Goal: Transaction & Acquisition: Purchase product/service

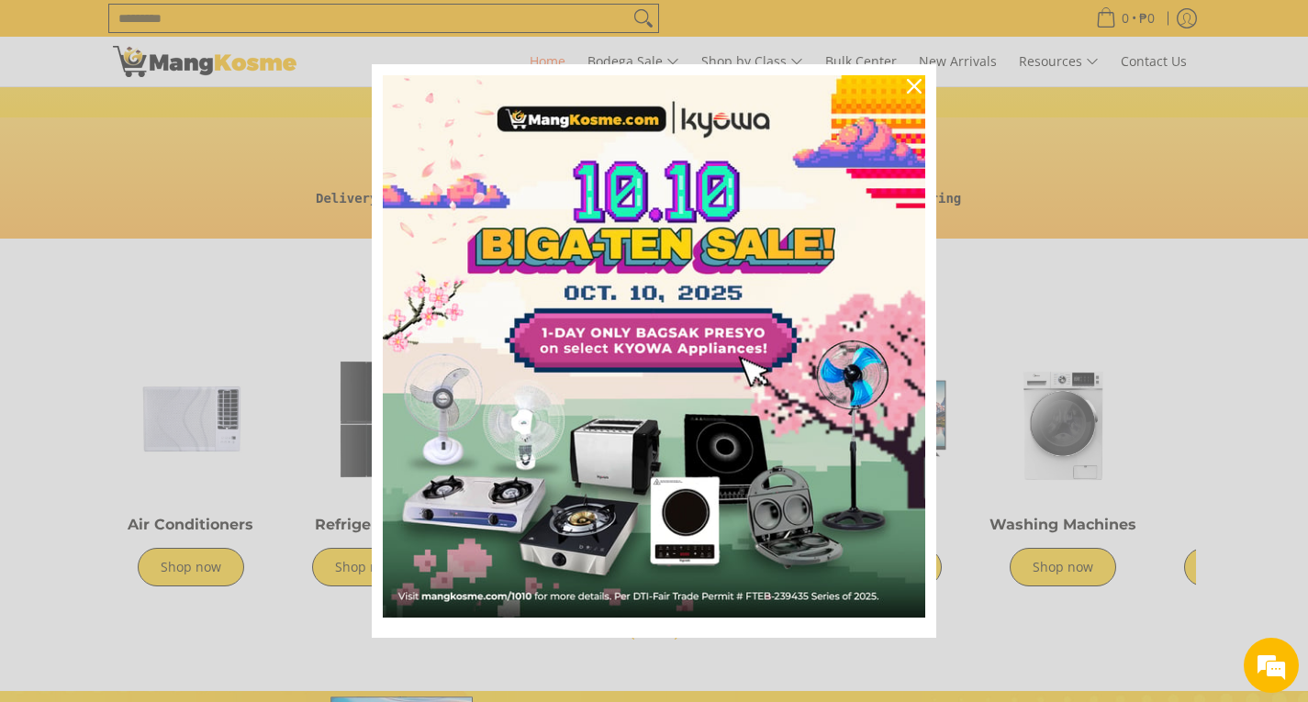
scroll to position [0, 730]
click at [911, 82] on icon "close icon" at bounding box center [914, 86] width 15 height 15
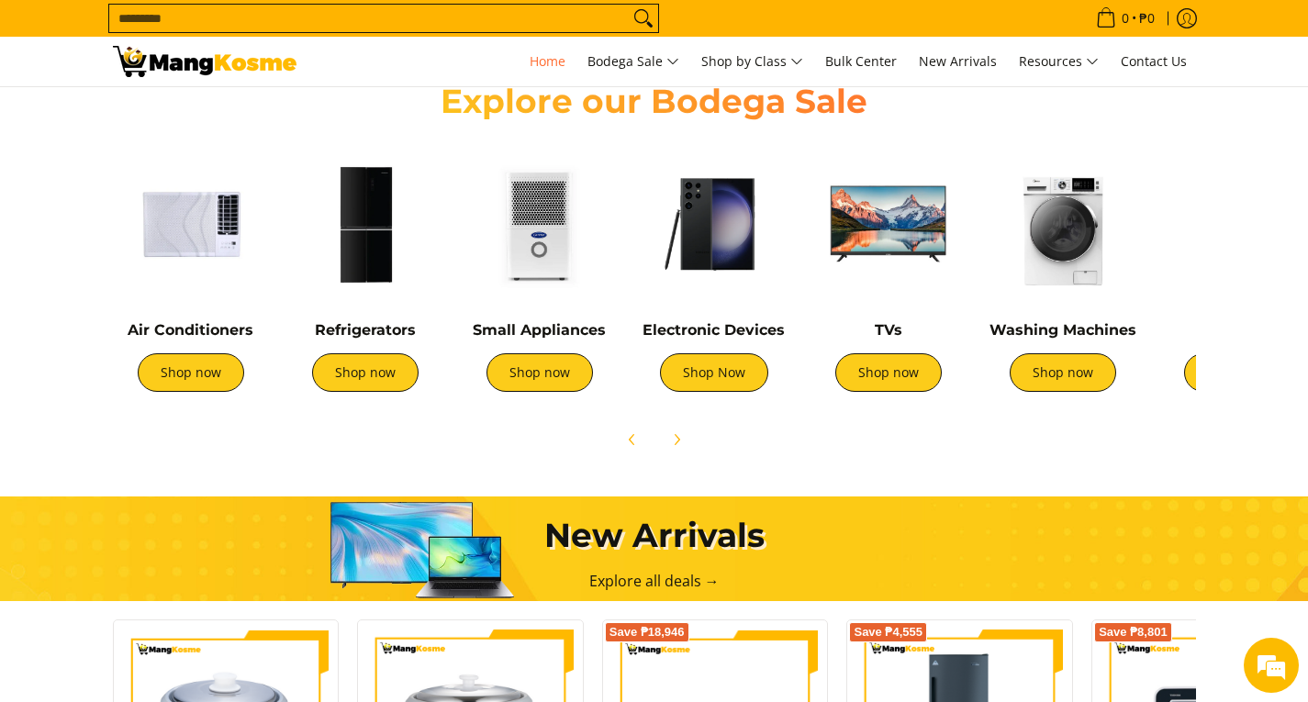
scroll to position [551, 0]
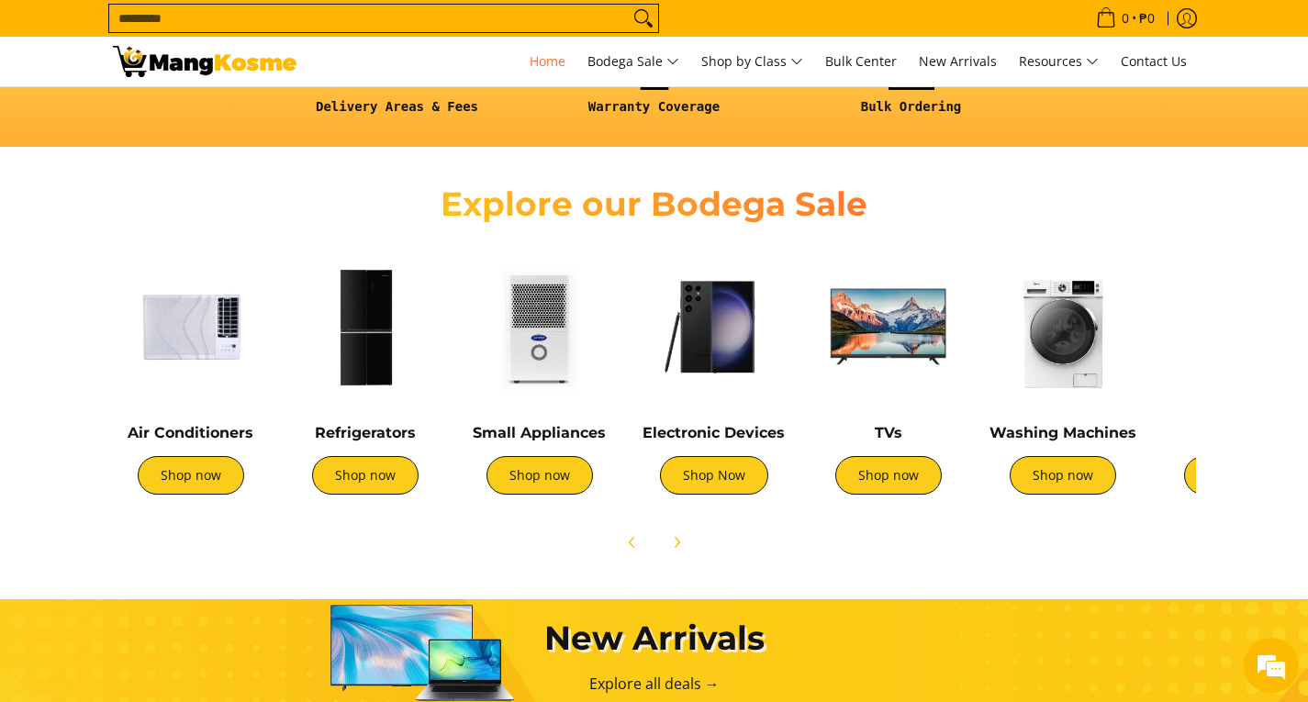
click at [1244, 357] on section "Explore our Bodega Sale Air Conditioners Shop now Refrigerators Shop now" at bounding box center [654, 363] width 1308 height 415
click at [685, 541] on span "Next" at bounding box center [677, 543] width 22 height 22
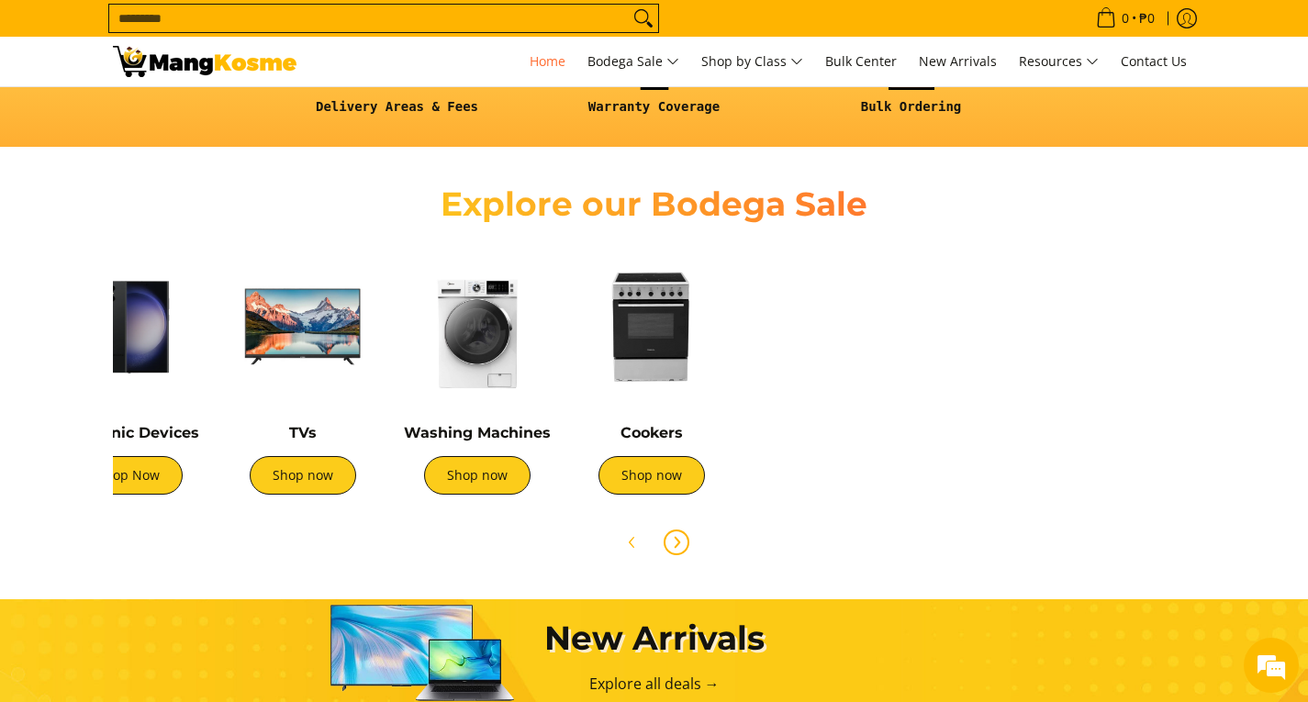
scroll to position [0, 612]
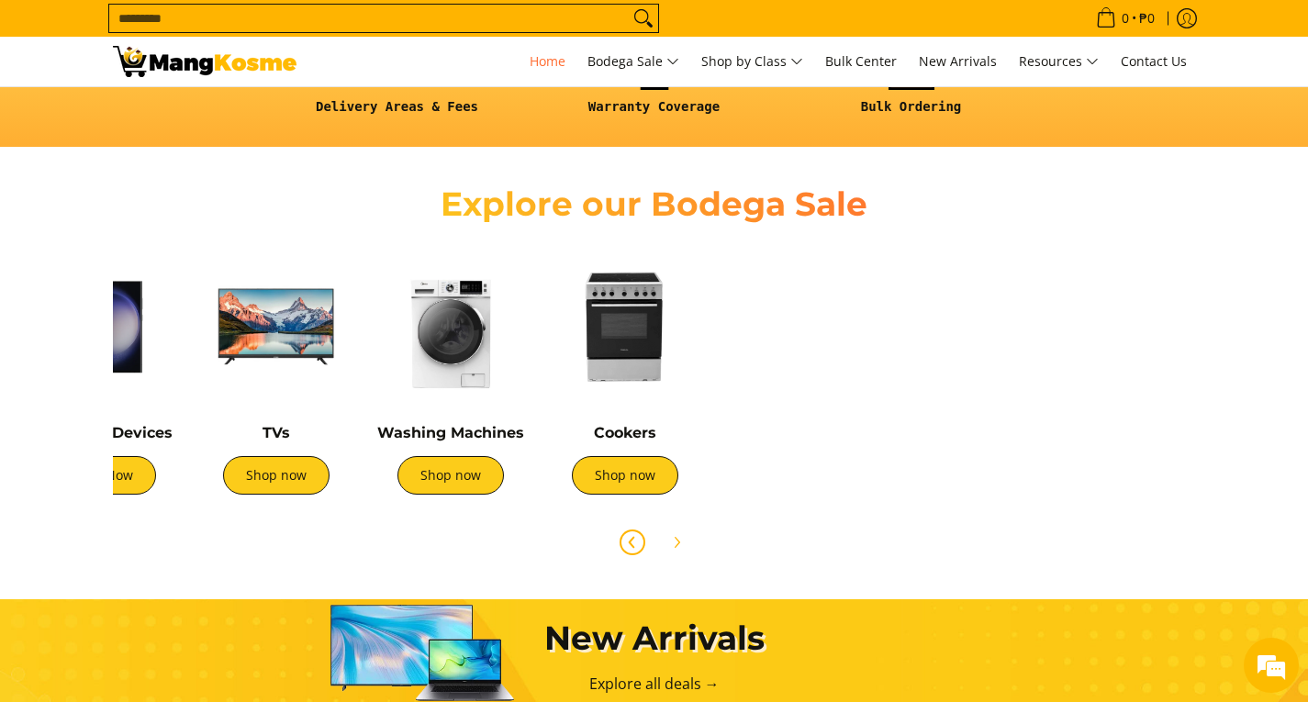
click at [623, 542] on span "Previous" at bounding box center [633, 543] width 22 height 22
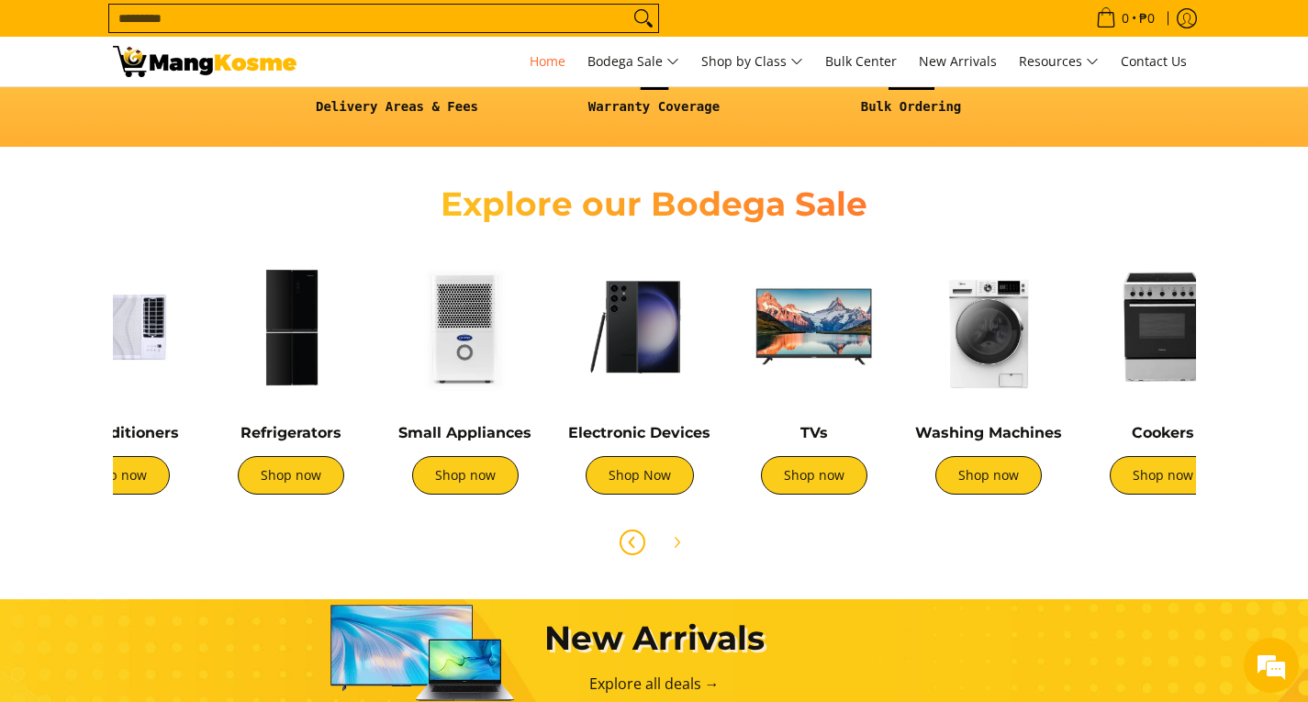
scroll to position [0, 0]
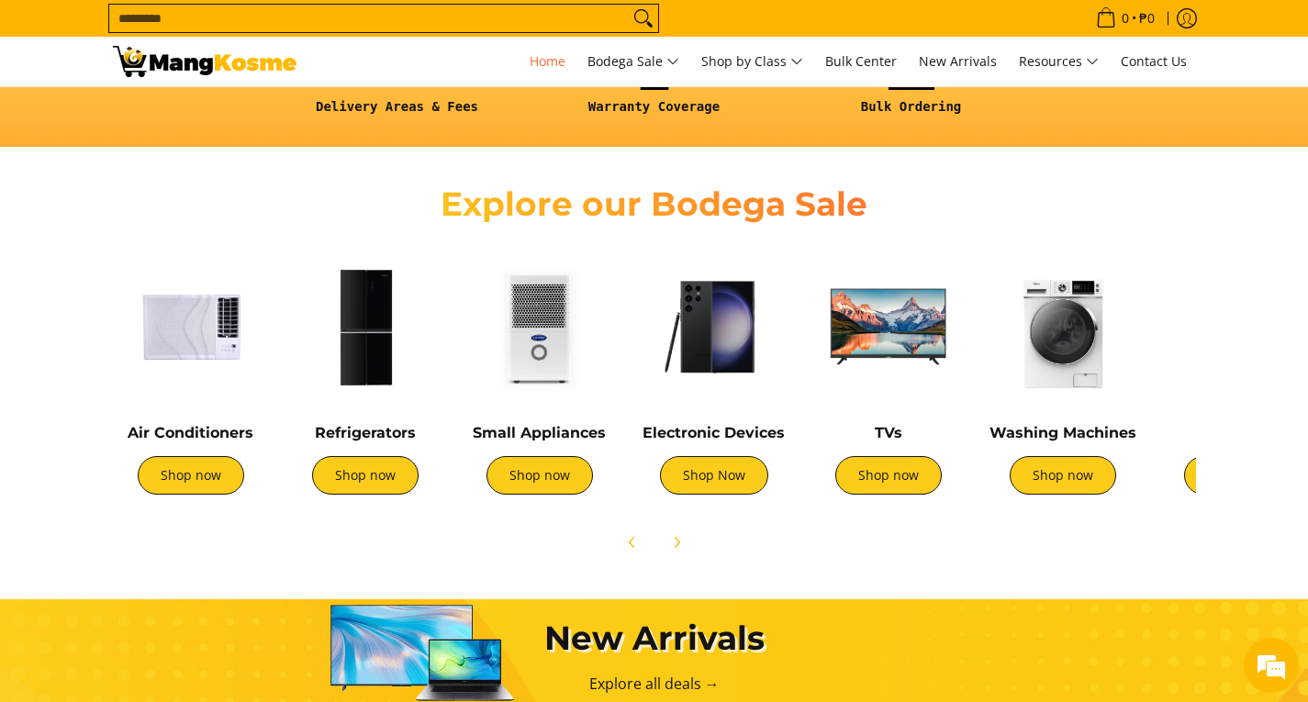
click at [714, 547] on div at bounding box center [654, 542] width 1083 height 40
click at [699, 543] on div at bounding box center [654, 542] width 1083 height 40
click at [678, 543] on icon "Next" at bounding box center [676, 542] width 15 height 15
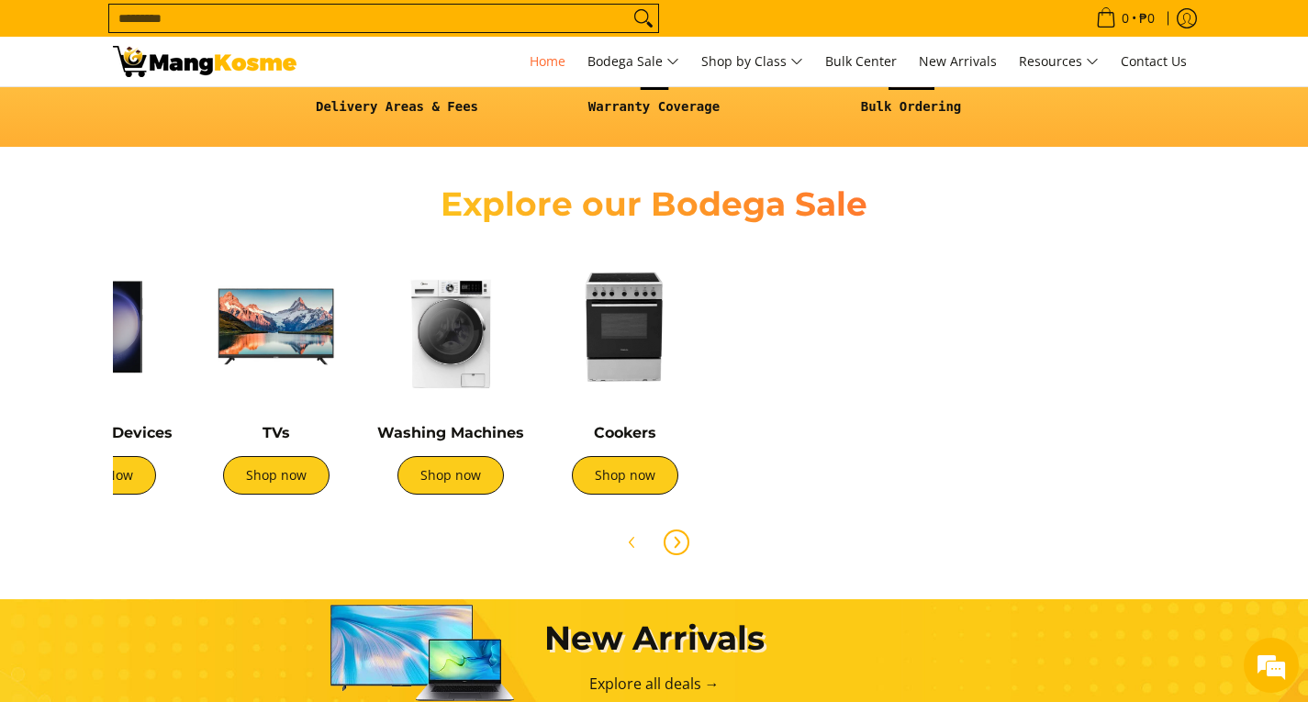
scroll to position [0, 612]
click at [660, 477] on link "Shop now" at bounding box center [625, 475] width 107 height 39
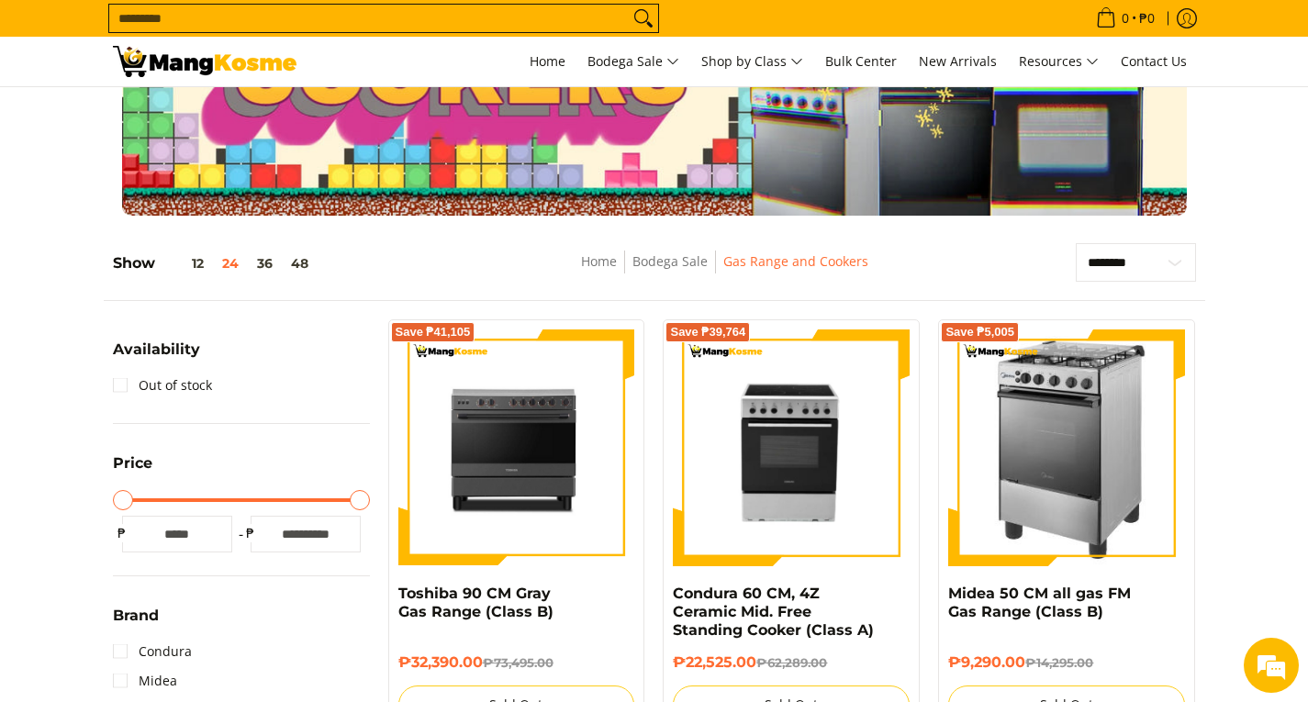
scroll to position [92, 0]
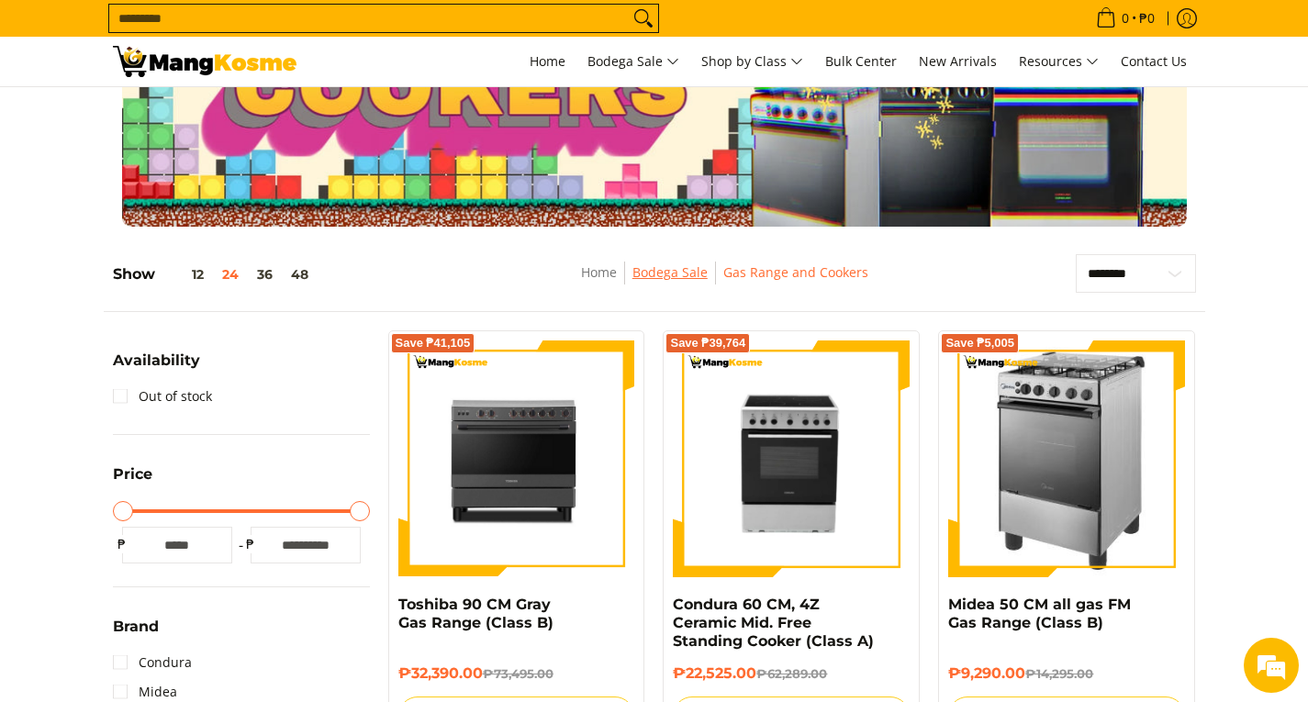
click at [680, 273] on link "Bodega Sale" at bounding box center [670, 272] width 75 height 17
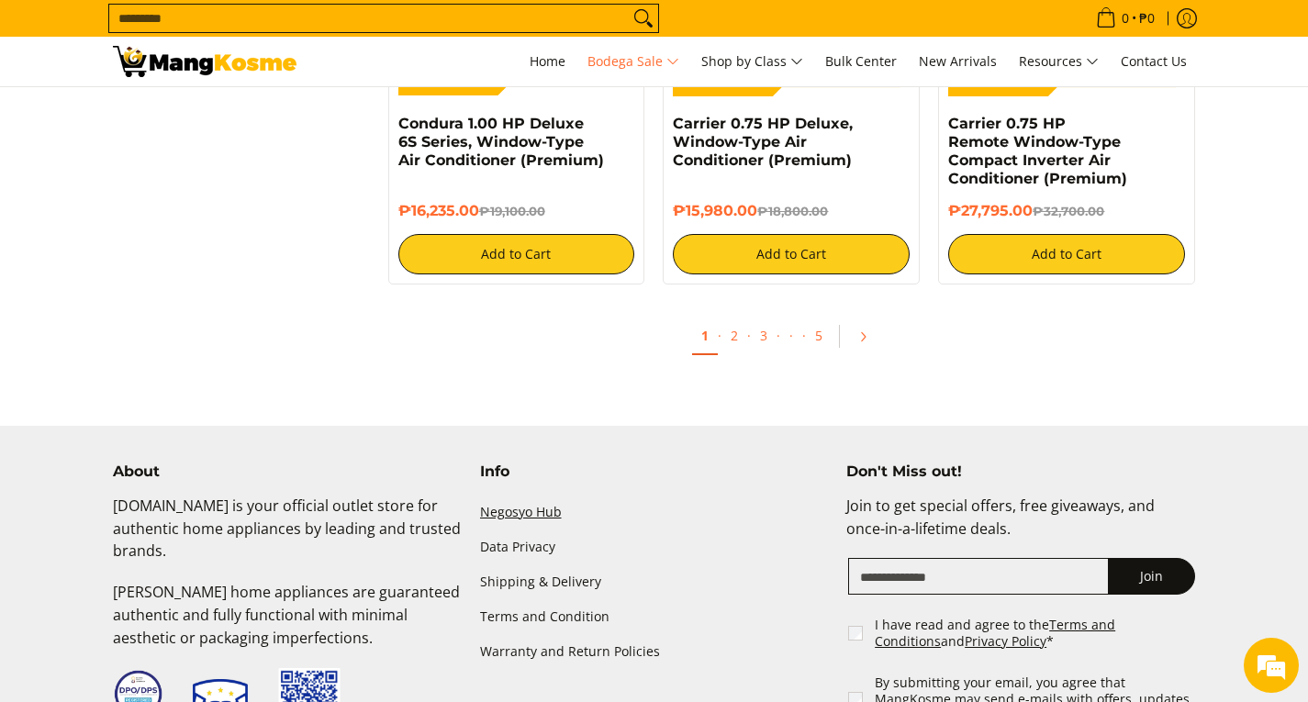
scroll to position [3957, 0]
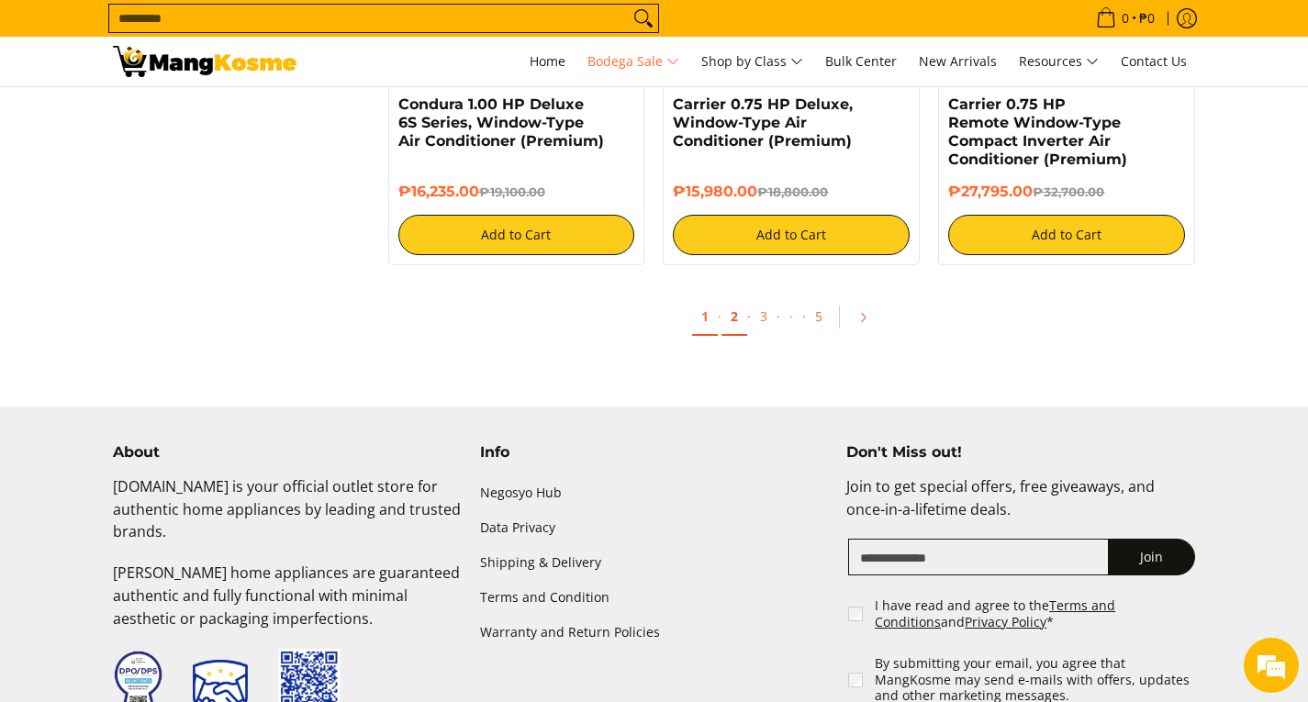
click at [728, 308] on link "2" at bounding box center [735, 317] width 26 height 38
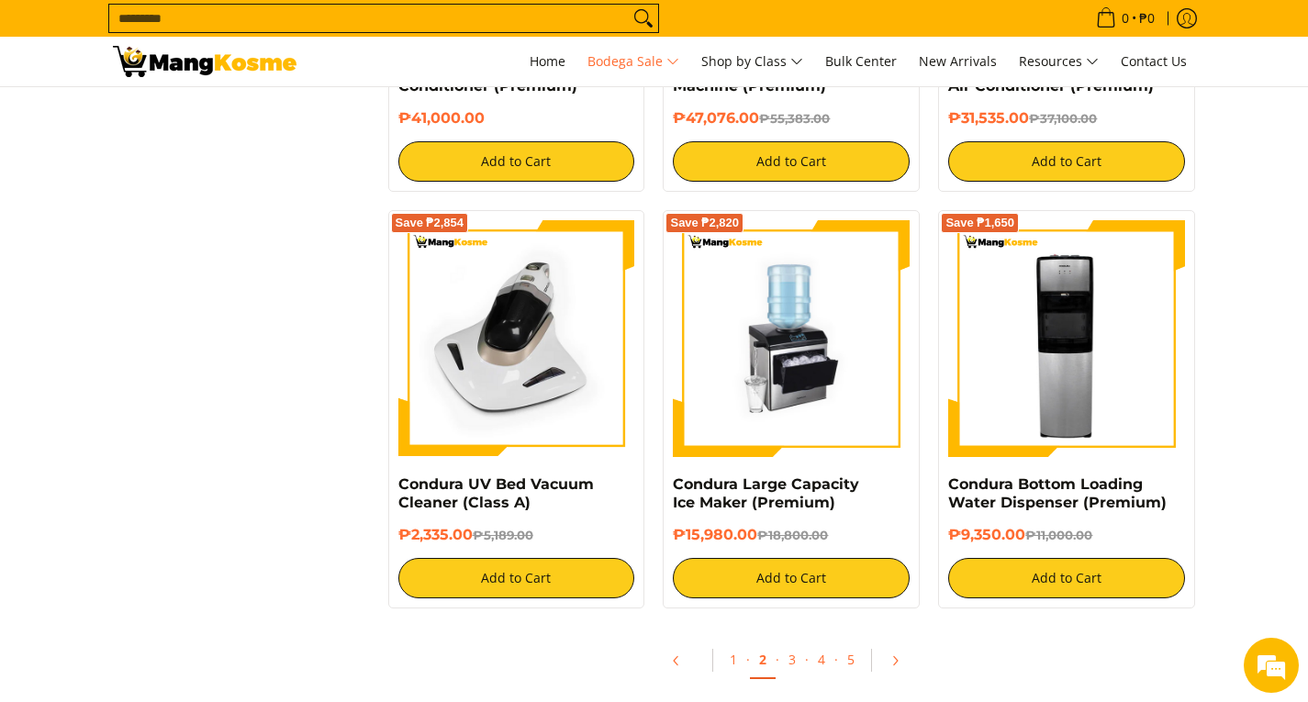
scroll to position [3673, 0]
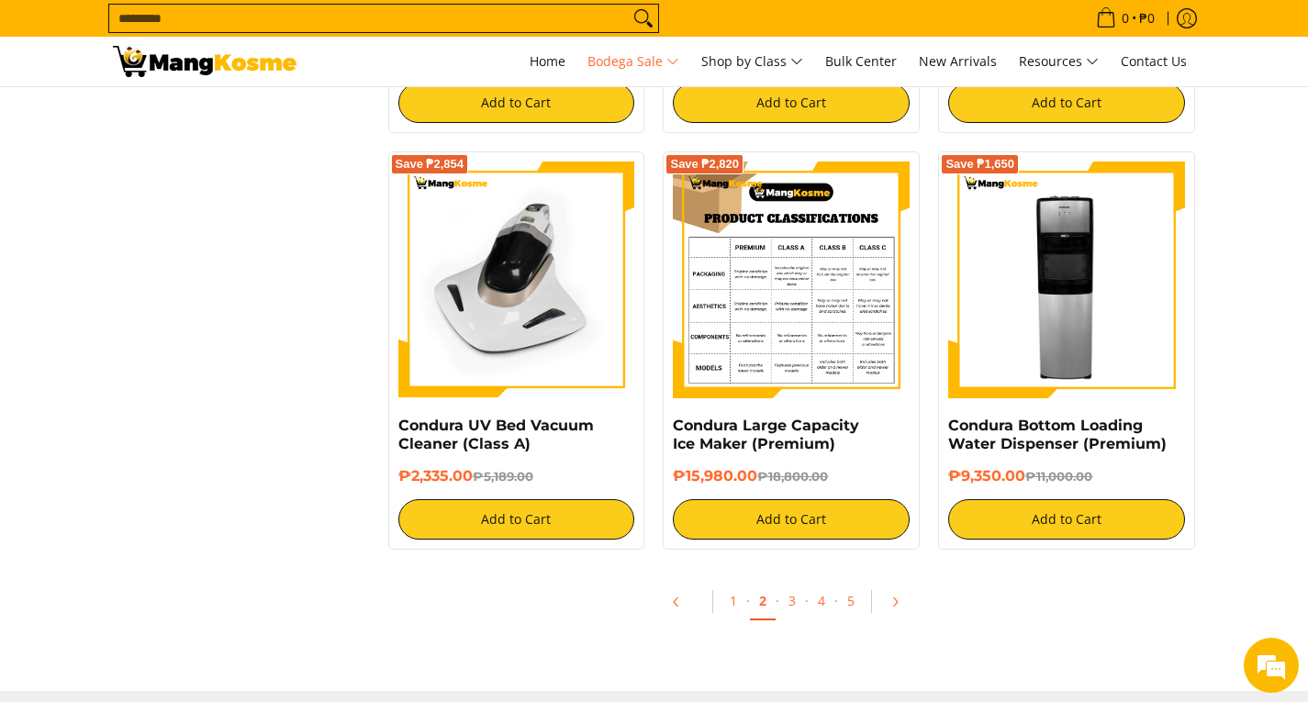
click at [816, 321] on img at bounding box center [791, 280] width 237 height 237
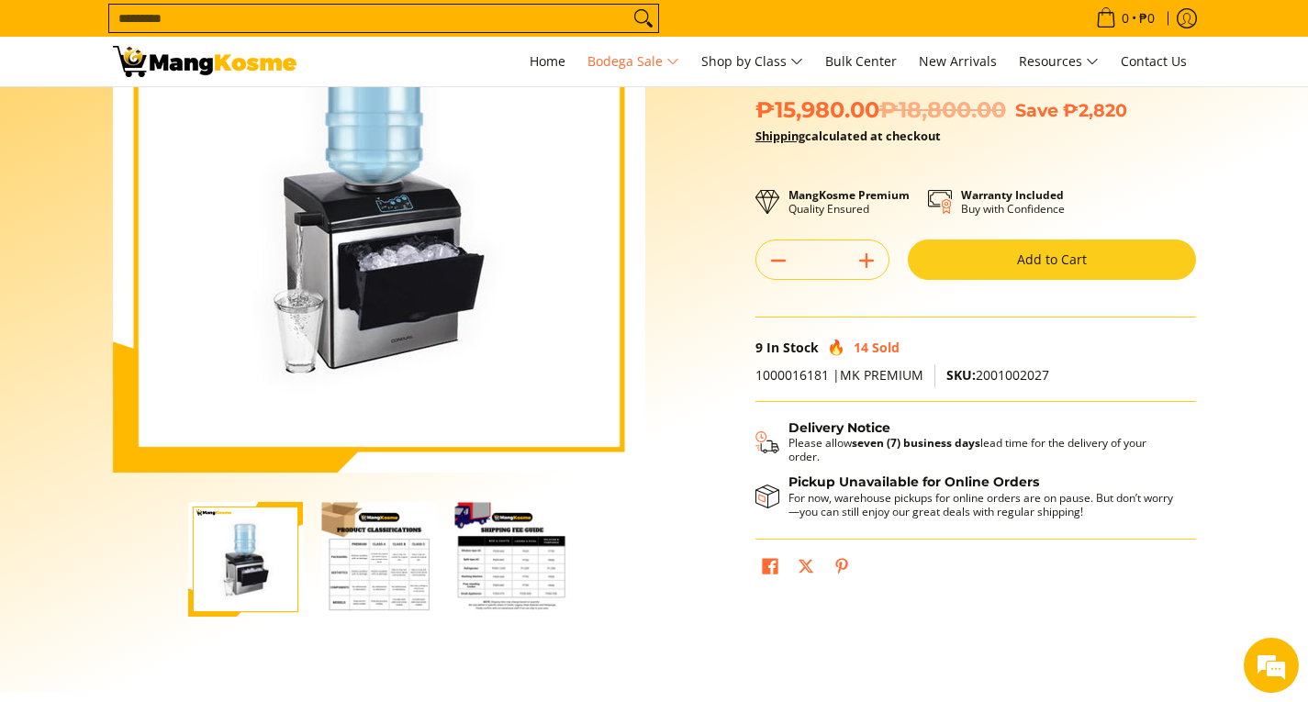
click at [424, 550] on img "Condura Large Capacity Ice Maker (Premium)-2" at bounding box center [378, 559] width 115 height 115
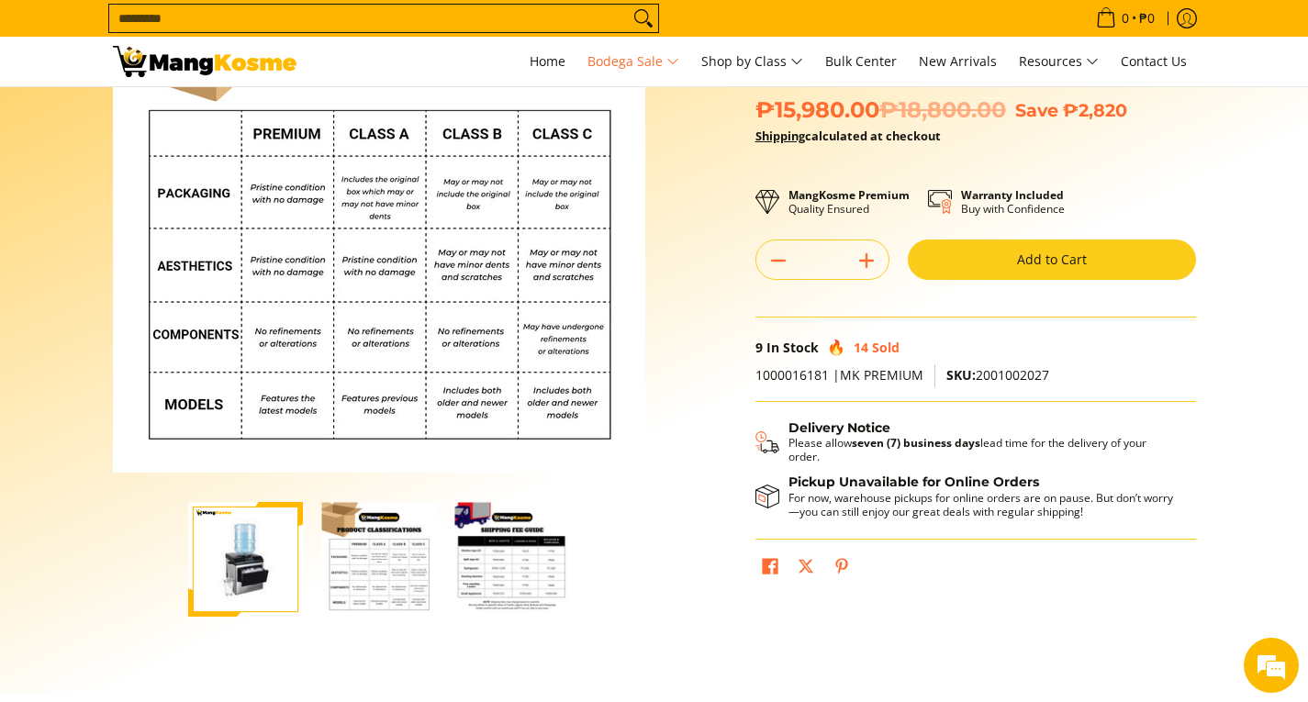
click at [475, 533] on img "Condura Large Capacity Ice Maker (Premium)-3" at bounding box center [511, 559] width 115 height 115
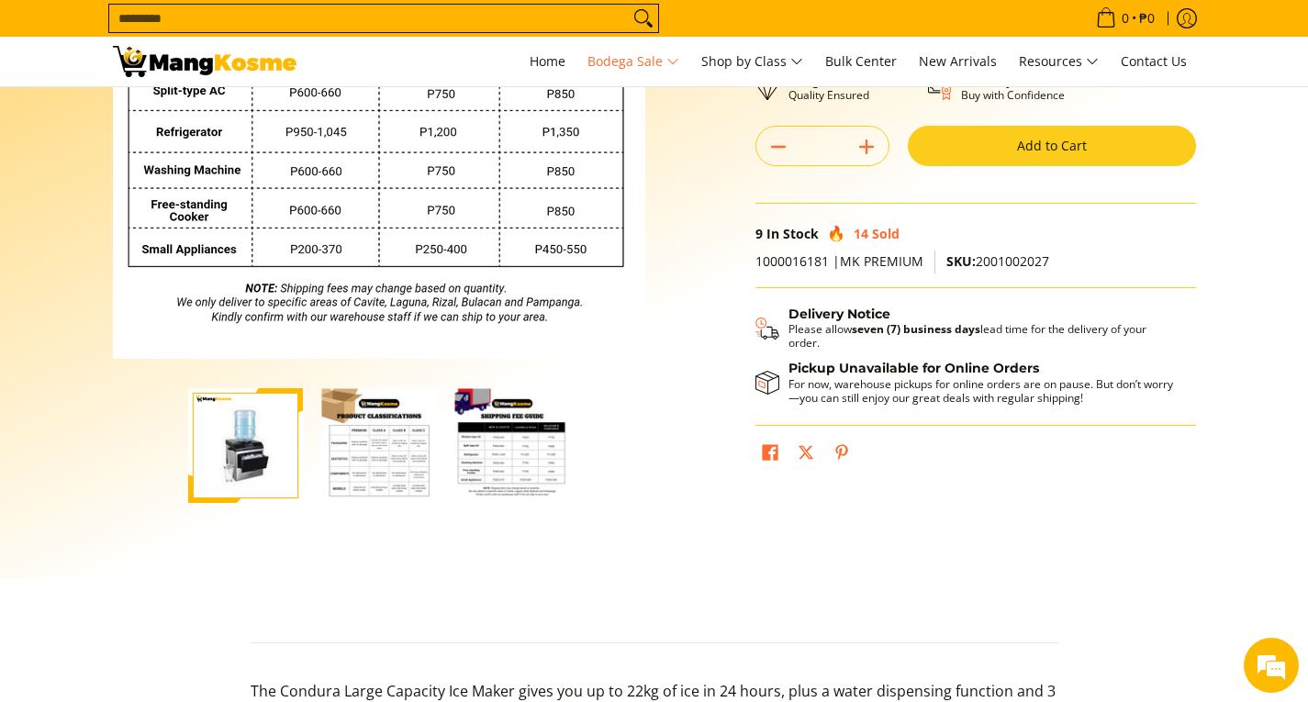
scroll to position [367, 0]
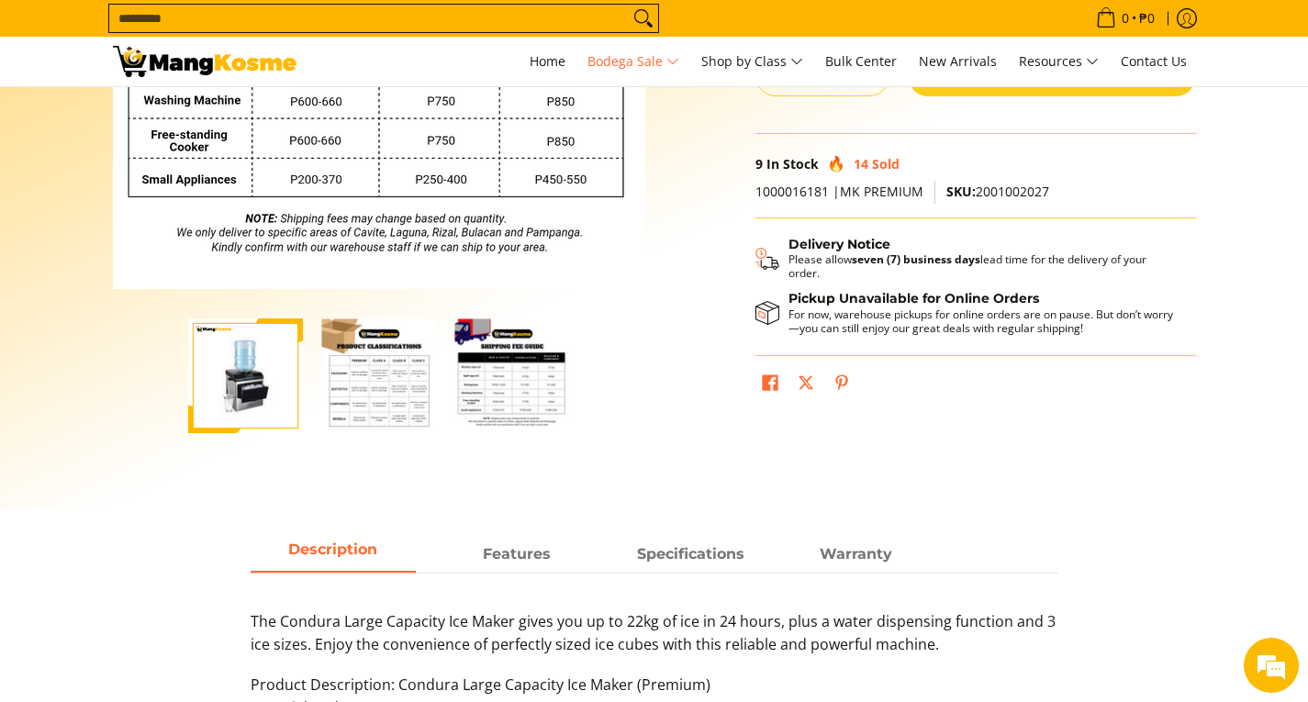
click at [232, 409] on img "https://mangkosme.com/products/condura-large-capacity-ice-maker-premium" at bounding box center [245, 376] width 115 height 115
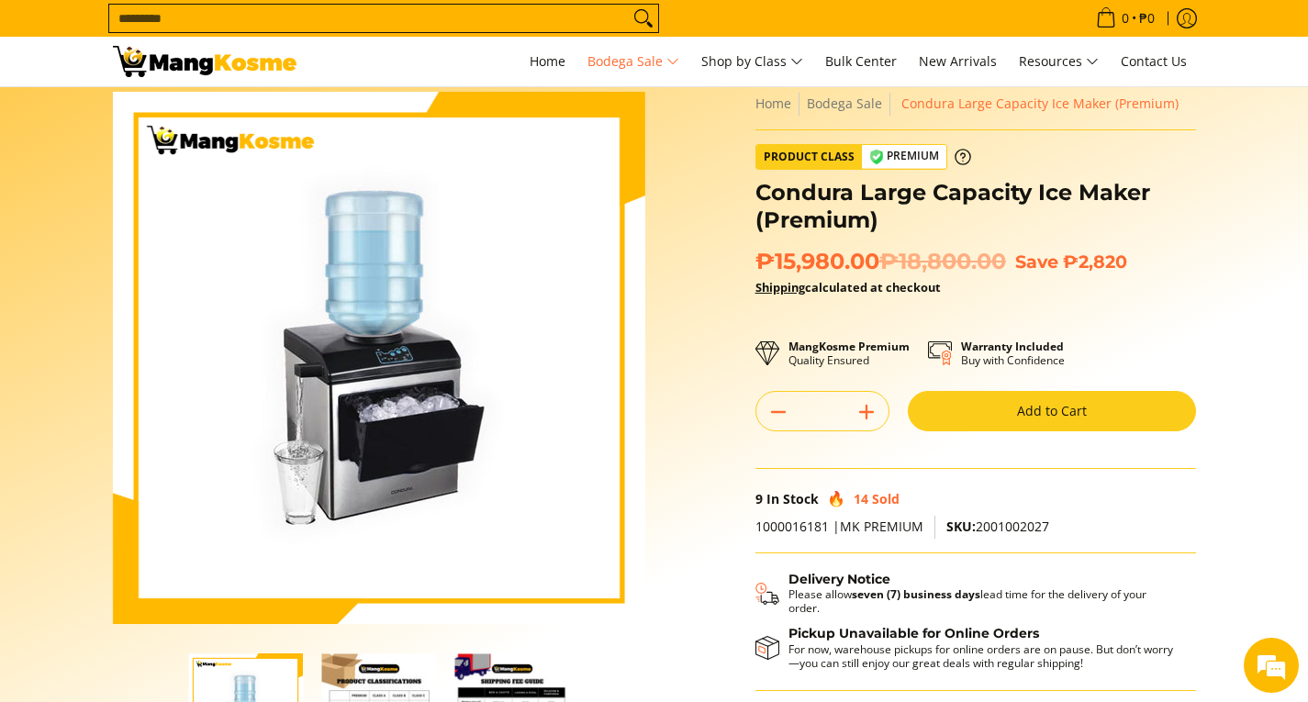
scroll to position [0, 0]
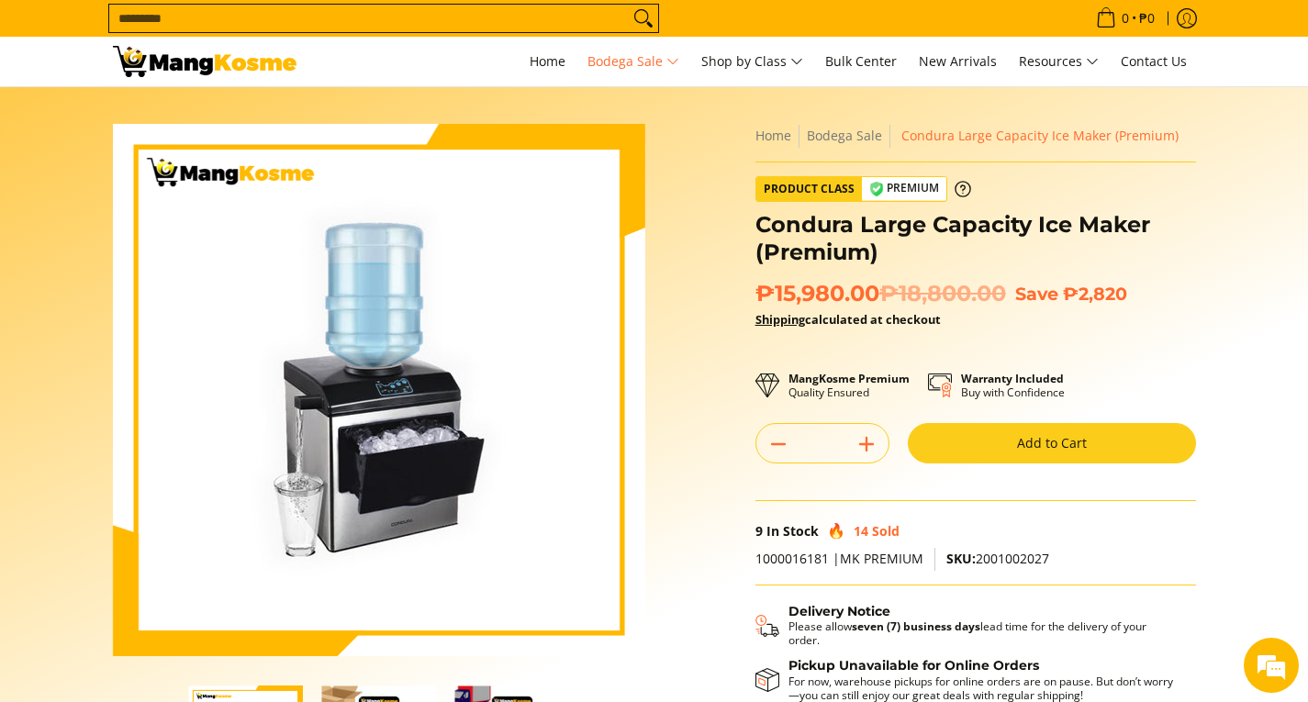
click at [336, 424] on img at bounding box center [379, 390] width 533 height 533
